Goal: Task Accomplishment & Management: Manage account settings

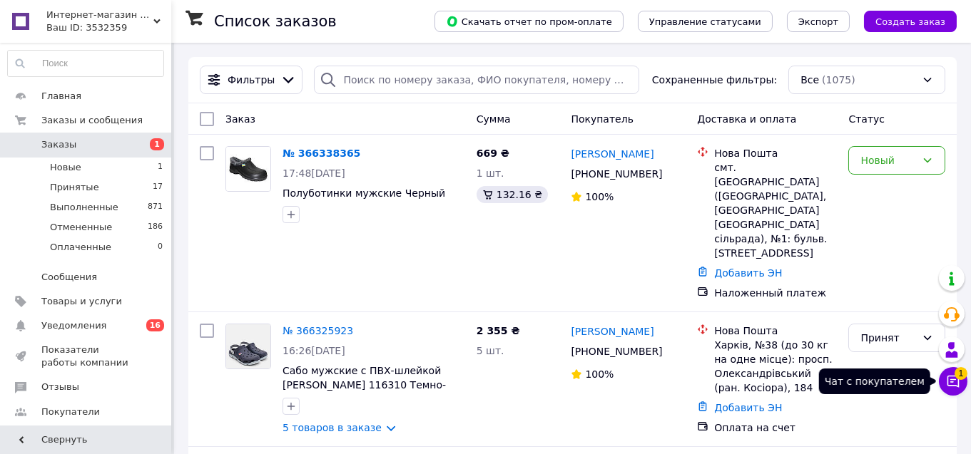
click at [957, 380] on icon at bounding box center [953, 382] width 14 height 14
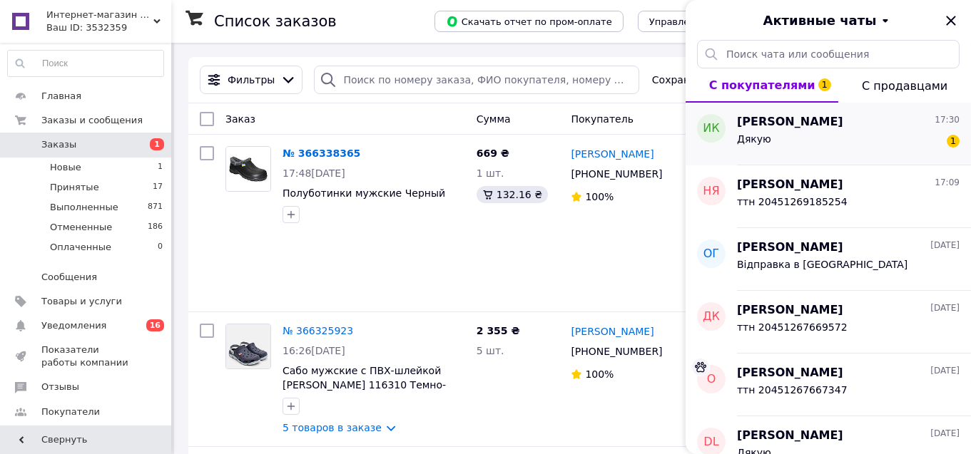
click at [851, 131] on div "Дякую 1" at bounding box center [848, 142] width 223 height 23
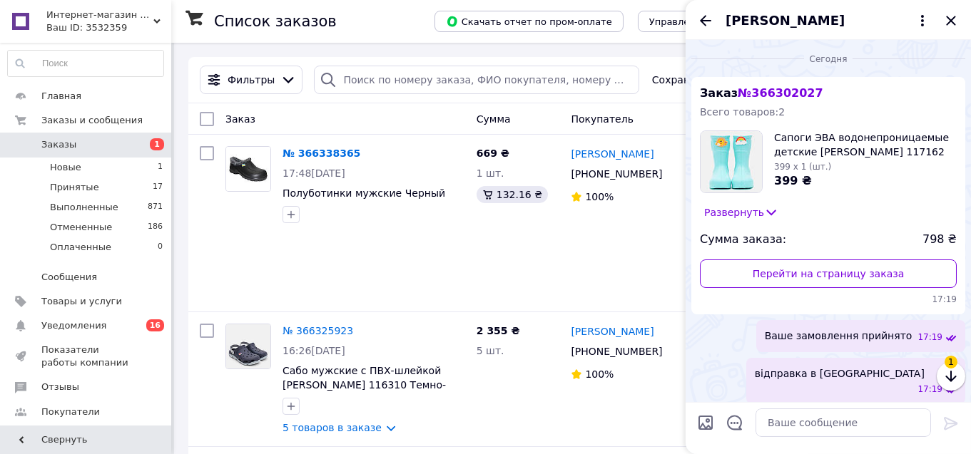
scroll to position [171, 0]
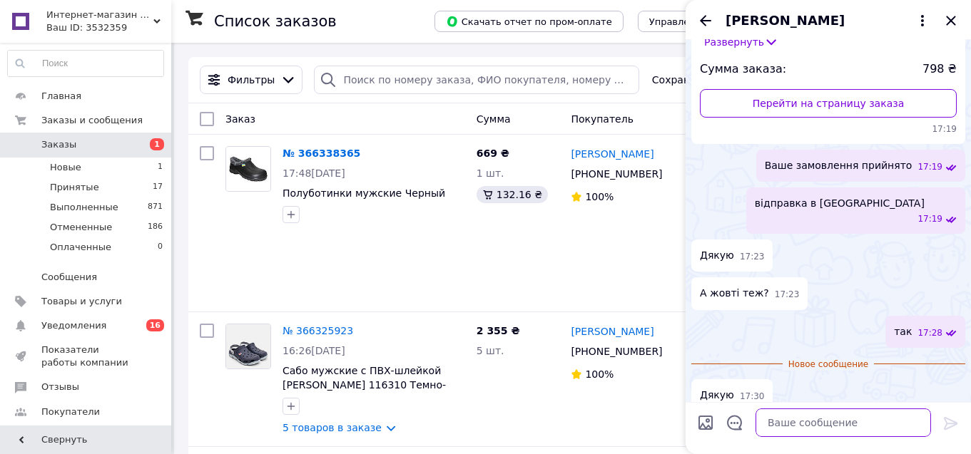
click at [831, 431] on textarea at bounding box center [844, 423] width 176 height 29
click at [952, 17] on icon "Закрыть" at bounding box center [950, 20] width 17 height 17
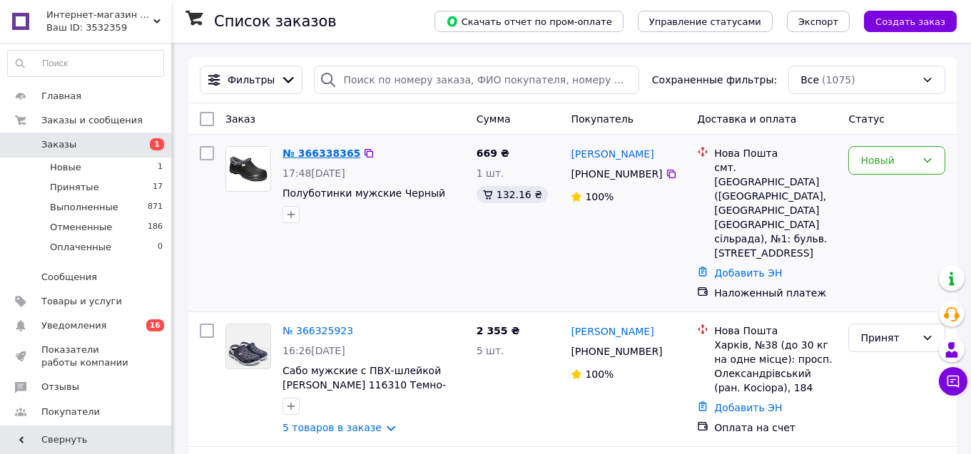
click at [295, 152] on link "№ 366338365" at bounding box center [322, 153] width 78 height 11
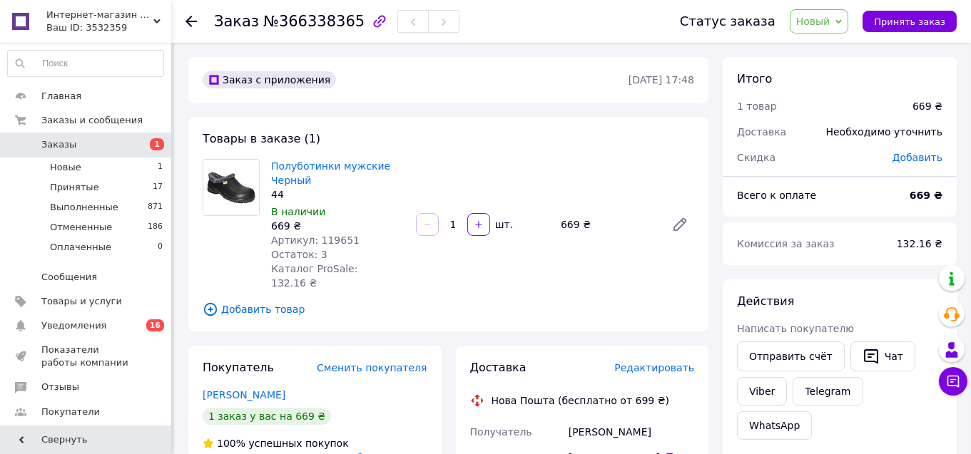
scroll to position [75, 0]
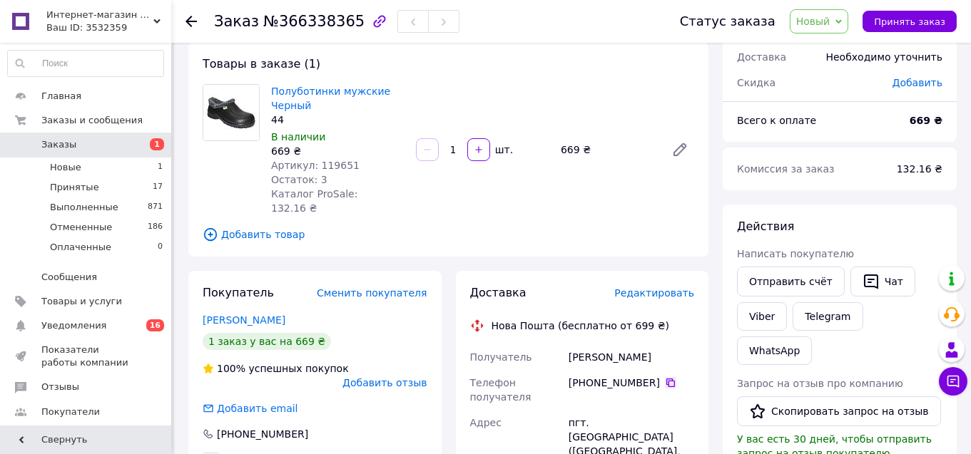
click at [665, 377] on icon at bounding box center [670, 382] width 11 height 11
drag, startPoint x: 639, startPoint y: 344, endPoint x: 566, endPoint y: 350, distance: 73.1
click at [566, 350] on div "Грінченко Сергій" at bounding box center [631, 358] width 131 height 26
copy div "Грінченко Сергій"
drag, startPoint x: 623, startPoint y: 425, endPoint x: 655, endPoint y: 422, distance: 32.2
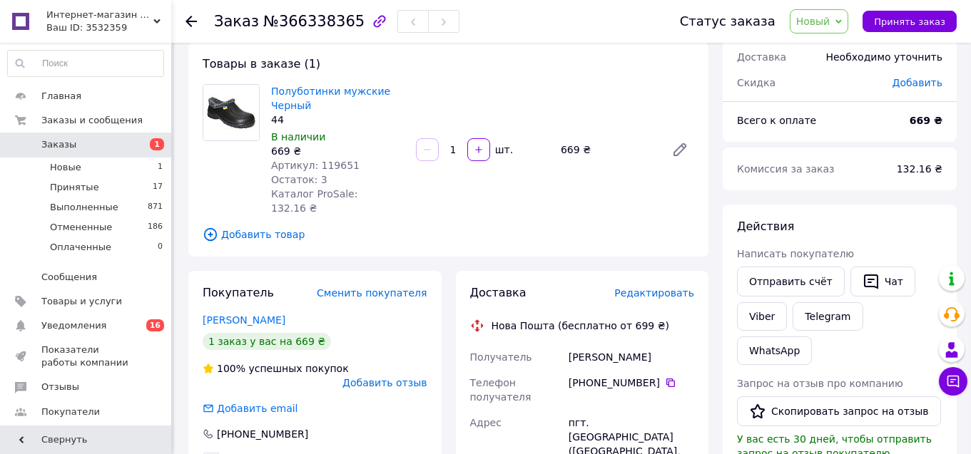
click at [342, 164] on span "Артикул: 119651" at bounding box center [315, 165] width 88 height 11
copy span "119651"
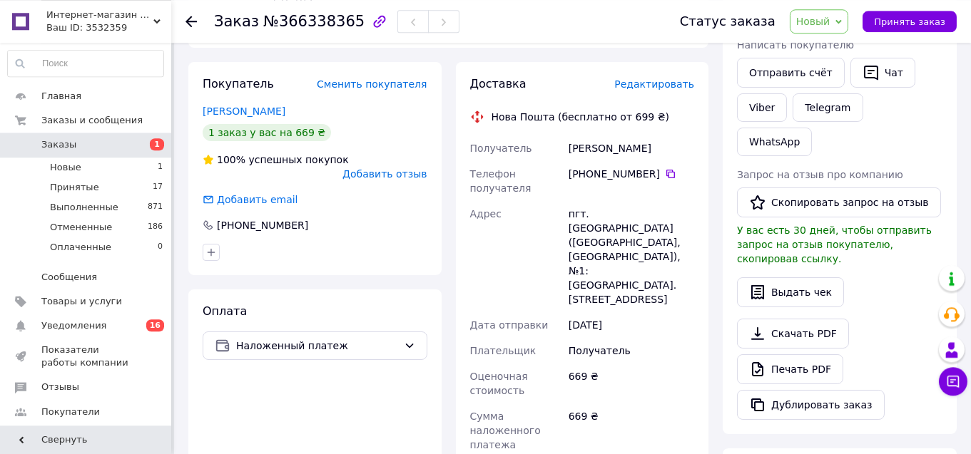
scroll to position [301, 0]
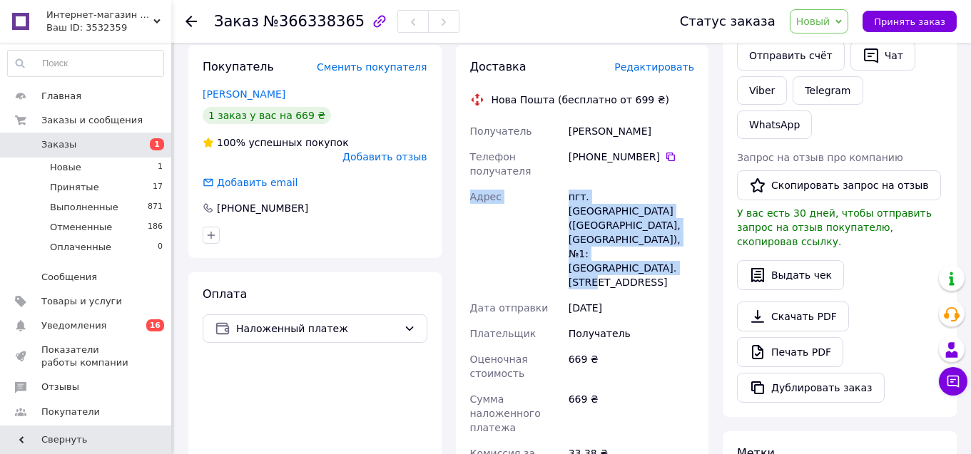
drag, startPoint x: 563, startPoint y: 111, endPoint x: 692, endPoint y: 223, distance: 170.9
click at [692, 223] on div "Получатель Грінченко Сергій Телефон получателя +380 96 605 03 25   Адрес пгт. Н…" at bounding box center [582, 340] width 230 height 445
copy div "Адрес пгт. Николаевка (Сумская обл., Сумской р-н. Мыколаевська сельсовет), №1: …"
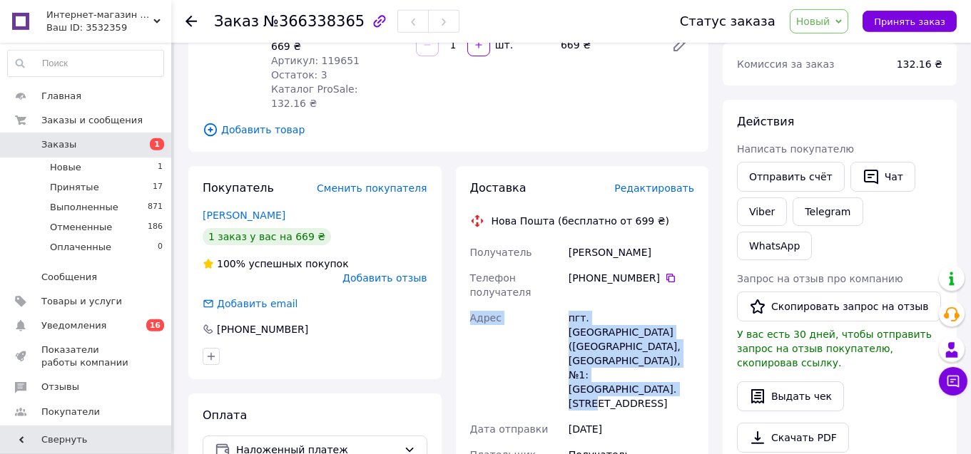
scroll to position [151, 0]
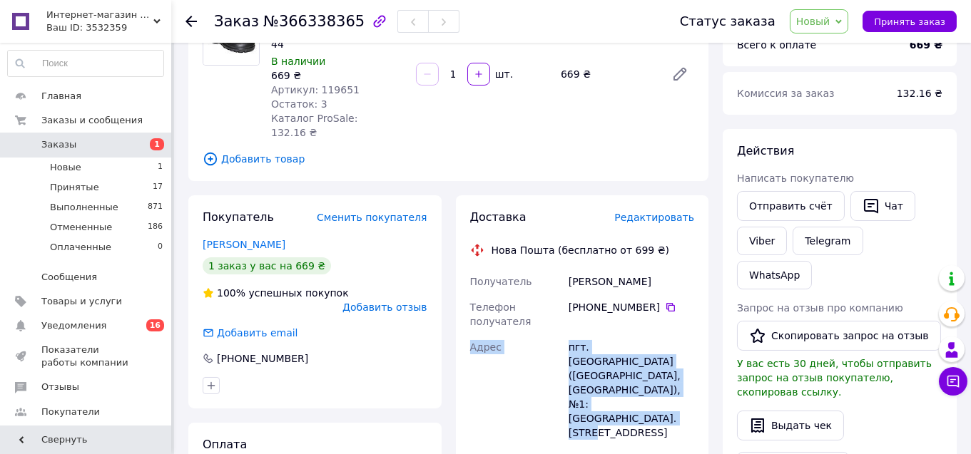
click at [531, 134] on div "Товары в заказе (1) Полуботинки мужские Черный 44 В наличии 669 ₴ Артикул: 1196…" at bounding box center [448, 73] width 520 height 215
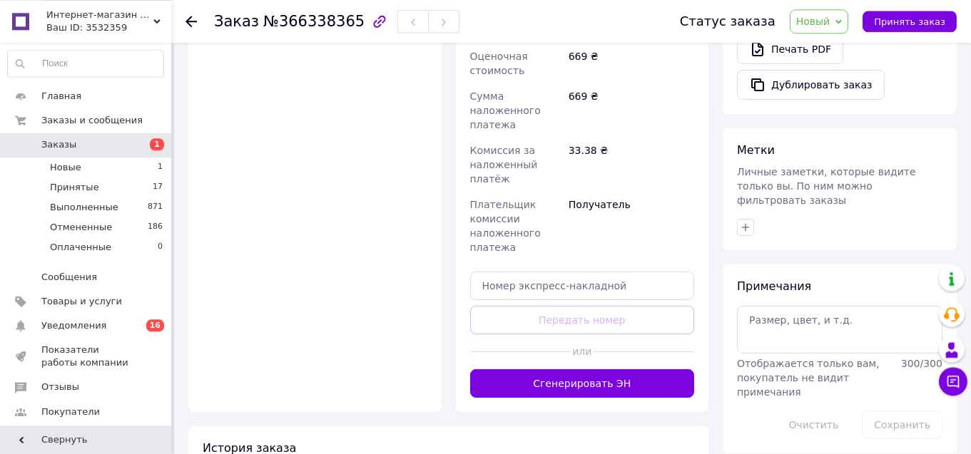
scroll to position [616, 0]
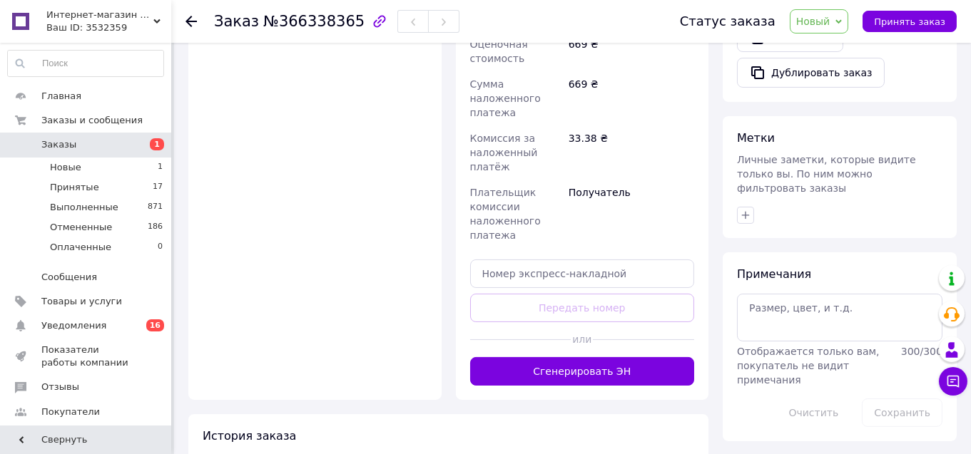
click at [830, 22] on span "Новый" at bounding box center [813, 21] width 34 height 11
click at [822, 51] on li "Принят" at bounding box center [829, 49] width 76 height 21
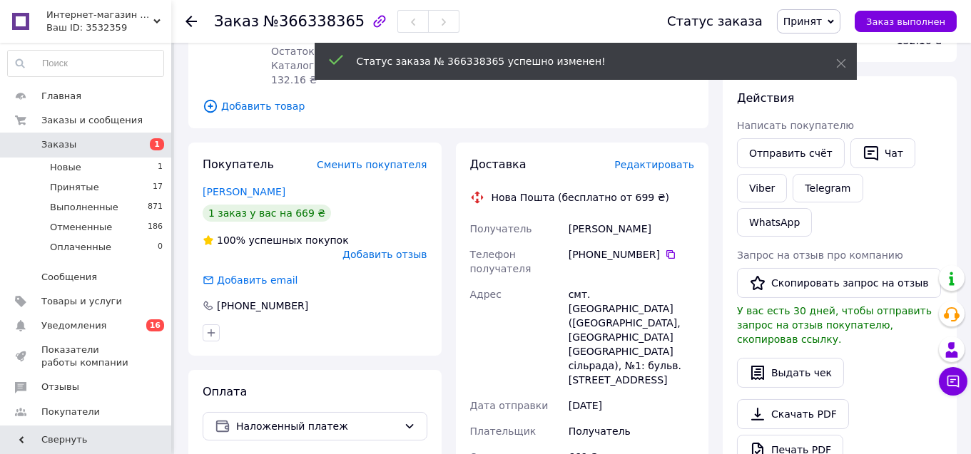
scroll to position [165, 0]
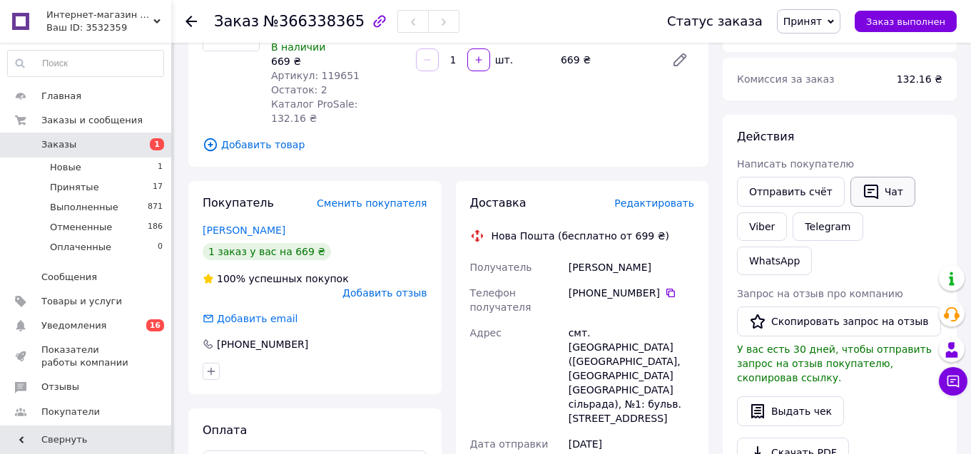
click at [880, 193] on button "Чат" at bounding box center [882, 192] width 65 height 30
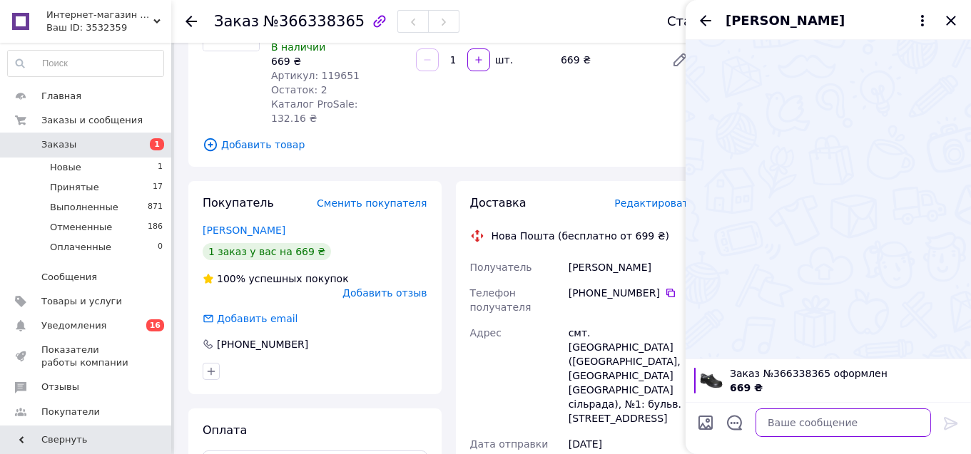
click at [802, 424] on textarea at bounding box center [844, 423] width 176 height 29
type textarea "Ваше замовлення прийнято"
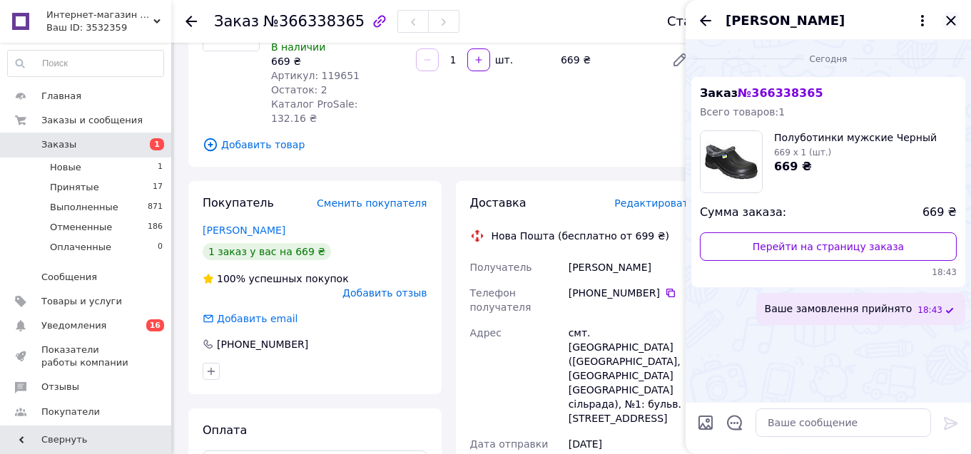
click at [947, 19] on icon "Закрыть" at bounding box center [950, 20] width 17 height 17
